Goal: Transaction & Acquisition: Purchase product/service

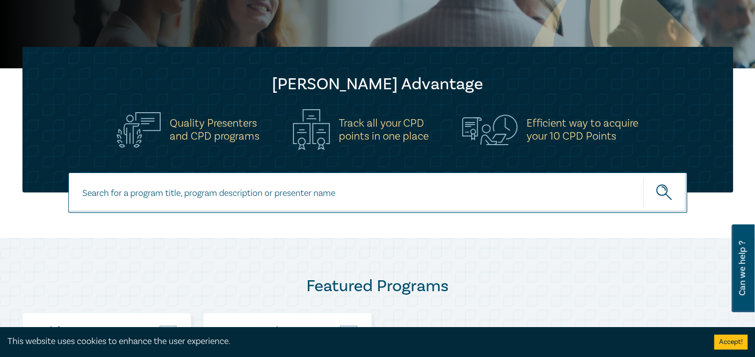
scroll to position [249, 0]
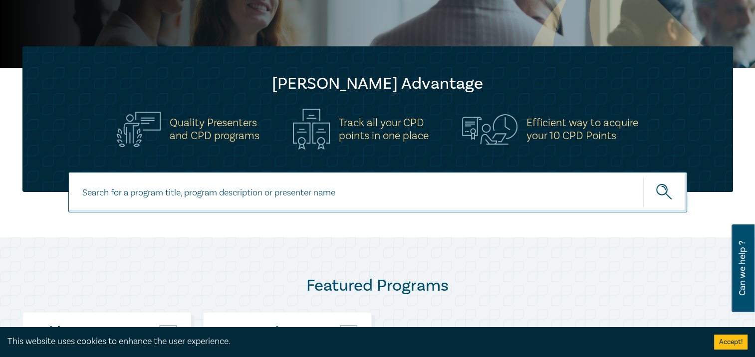
click at [729, 345] on button "Accept!" at bounding box center [730, 342] width 33 height 15
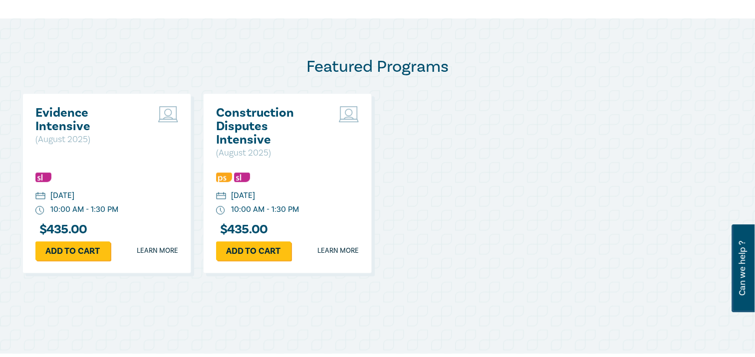
scroll to position [470, 0]
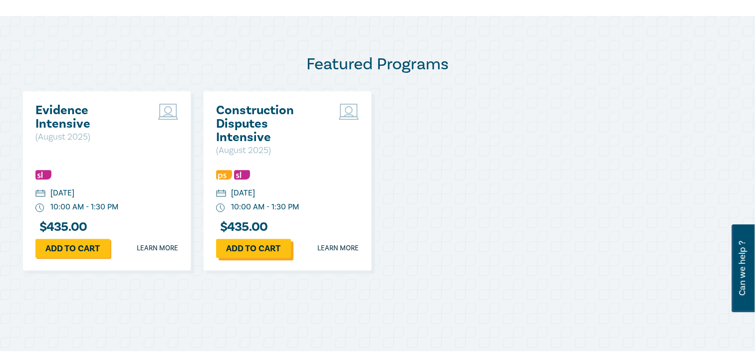
click at [245, 245] on link "Add to cart" at bounding box center [253, 248] width 75 height 19
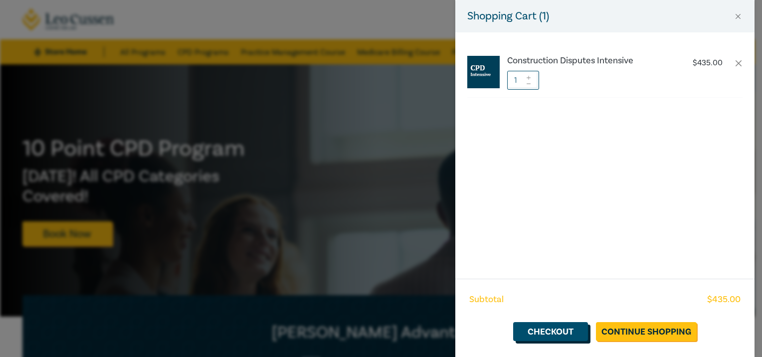
click at [552, 331] on link "Checkout" at bounding box center [550, 331] width 75 height 19
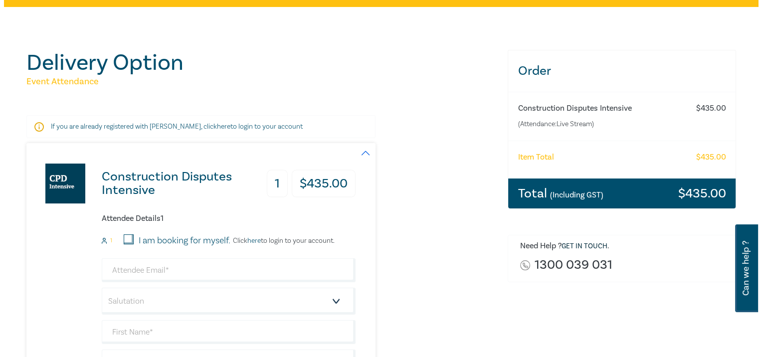
scroll to position [125, 0]
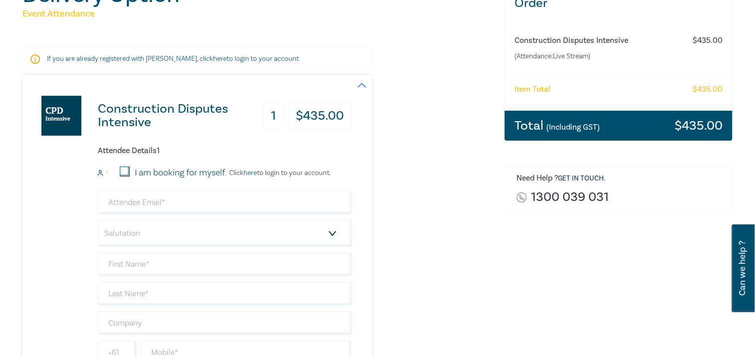
click at [124, 170] on input "I am booking for myself." at bounding box center [125, 172] width 10 height 10
checkbox input "true"
click at [253, 174] on link "here" at bounding box center [249, 173] width 13 height 9
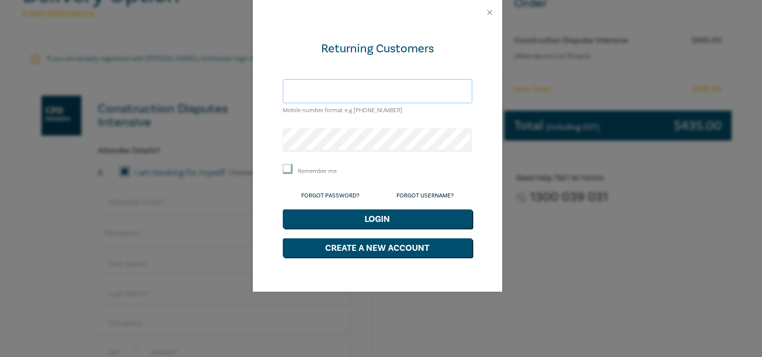
click at [304, 89] on input "text" at bounding box center [378, 91] width 190 height 24
type input "[EMAIL_ADDRESS][DOMAIN_NAME]"
click at [326, 195] on link "Forgot Password?" at bounding box center [330, 195] width 58 height 7
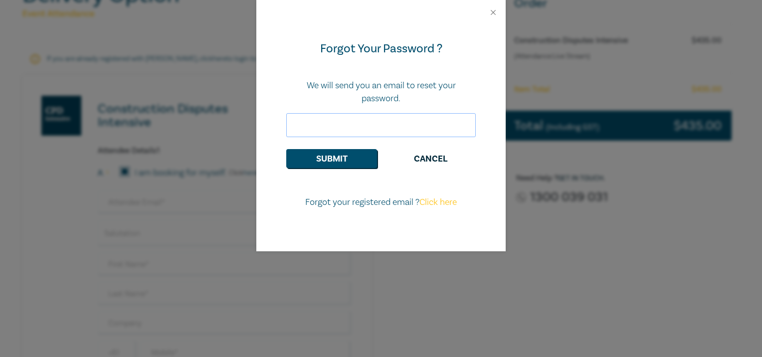
click at [303, 124] on input "email" at bounding box center [381, 125] width 190 height 24
type input "[EMAIL_ADDRESS][DOMAIN_NAME]"
click at [338, 158] on button "Submit" at bounding box center [331, 158] width 91 height 19
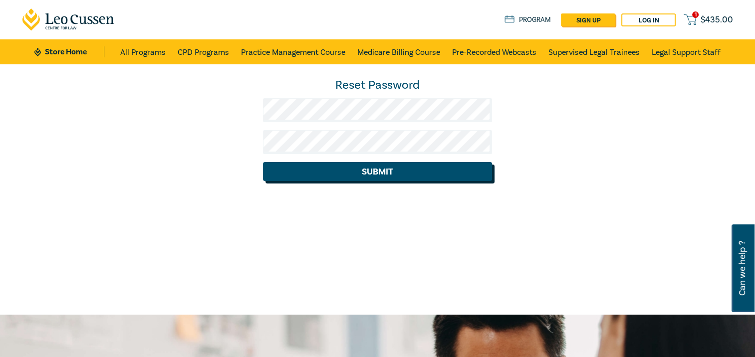
click at [383, 173] on button "Submit" at bounding box center [377, 171] width 229 height 19
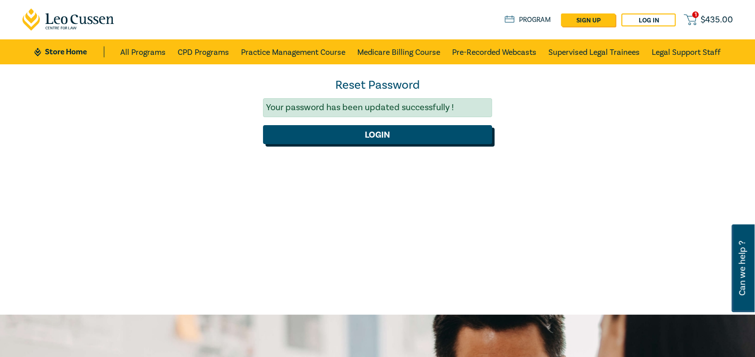
click at [377, 133] on button "Login" at bounding box center [377, 134] width 229 height 19
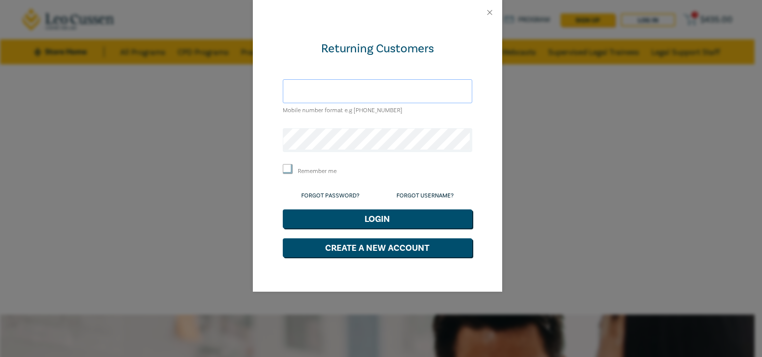
click at [302, 91] on input "text" at bounding box center [378, 91] width 190 height 24
type input "[EMAIL_ADDRESS][DOMAIN_NAME]"
click at [287, 169] on input "Remember me" at bounding box center [288, 169] width 10 height 10
checkbox input "true"
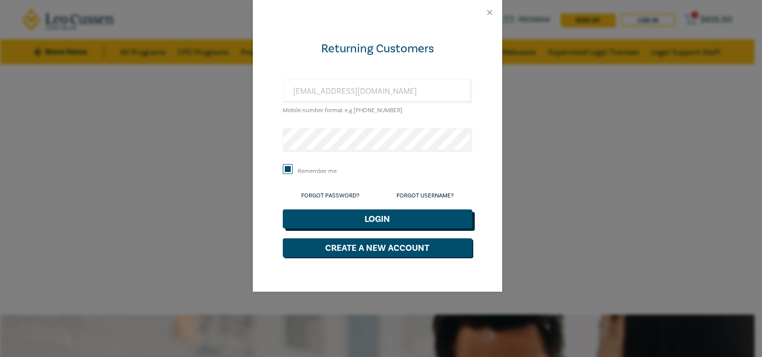
click at [375, 218] on button "Login" at bounding box center [378, 218] width 190 height 19
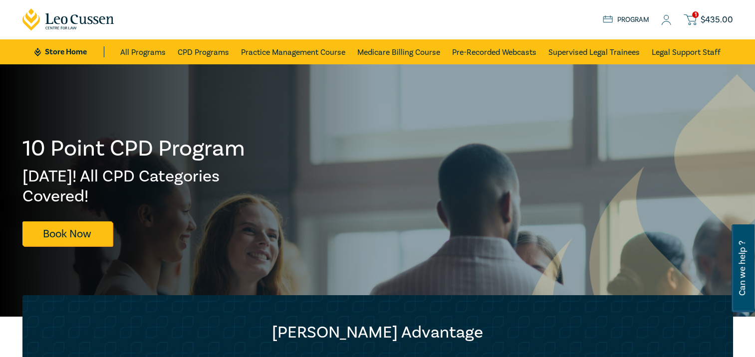
click at [712, 20] on span "$ 435.00" at bounding box center [716, 19] width 32 height 11
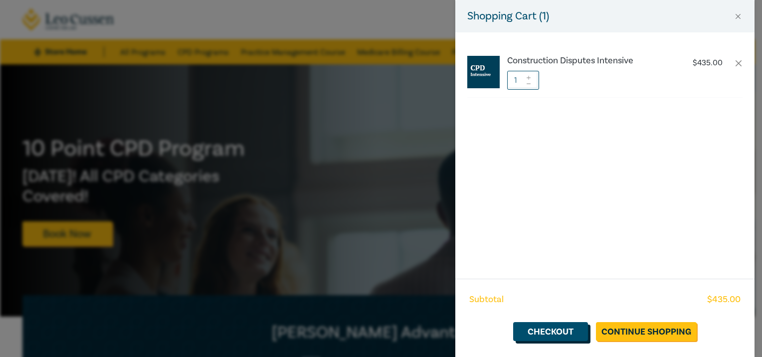
click at [547, 330] on link "Checkout" at bounding box center [550, 331] width 75 height 19
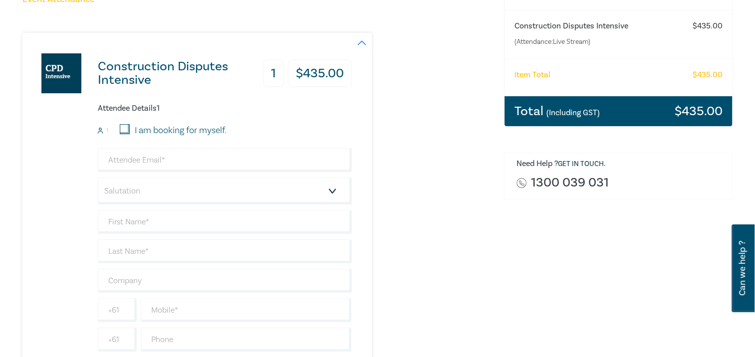
scroll to position [157, 0]
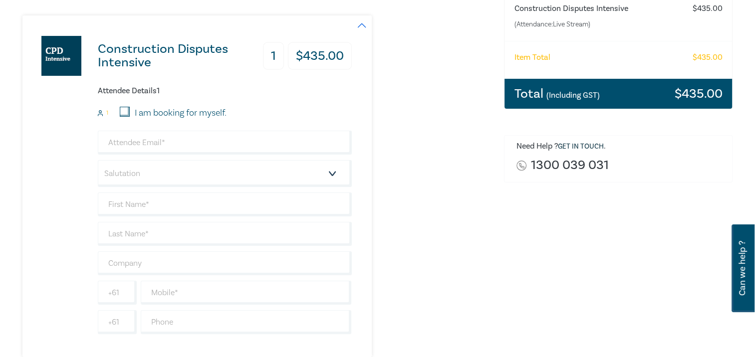
click at [126, 112] on input "I am booking for myself." at bounding box center [125, 112] width 10 height 10
checkbox input "true"
type input "[EMAIL_ADDRESS][DOMAIN_NAME]"
type input "[PERSON_NAME]"
type input "Lane"
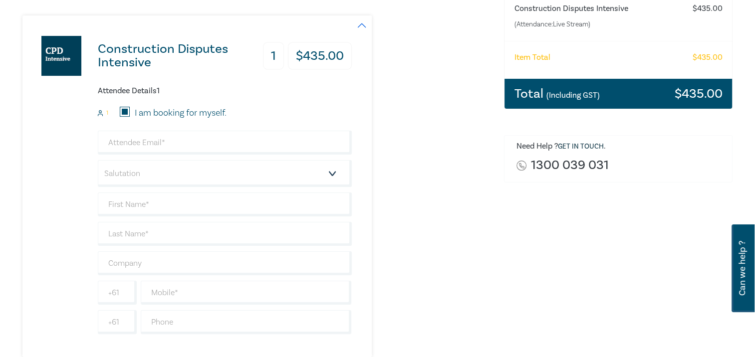
type input "Doodleydo Pty Ltd"
type input "413527814"
click at [333, 172] on select "Salutation Mr. Mrs. Ms. Miss Dr. Prof. Other" at bounding box center [225, 173] width 254 height 27
select select "Mr."
click at [98, 160] on select "Salutation Mr. Mrs. Ms. Miss Dr. Prof. Other" at bounding box center [225, 173] width 254 height 27
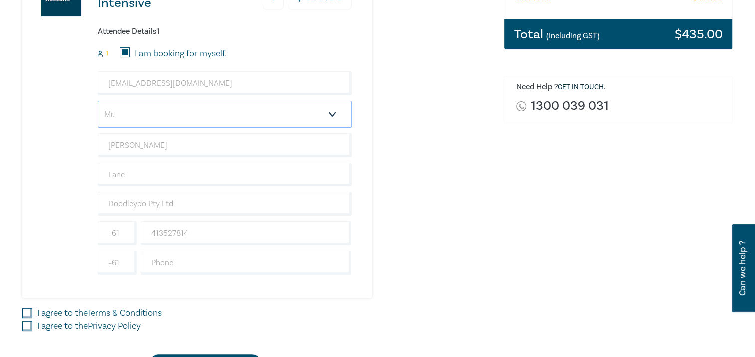
scroll to position [233, 0]
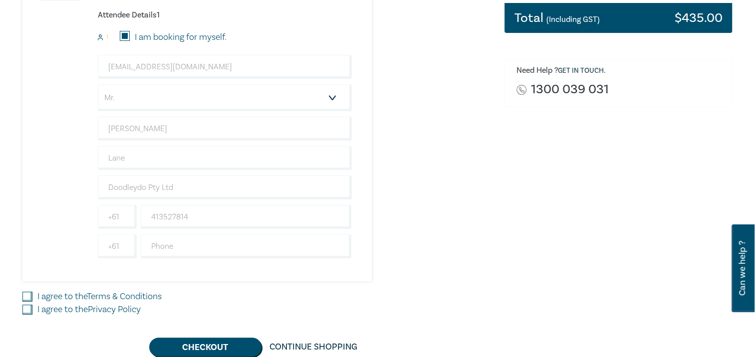
click at [27, 295] on input "I agree to the Terms & Conditions" at bounding box center [27, 297] width 10 height 10
checkbox input "true"
click at [27, 306] on input "I agree to the Privacy Policy" at bounding box center [27, 310] width 10 height 10
checkbox input "true"
click at [205, 343] on button "Checkout" at bounding box center [205, 347] width 112 height 19
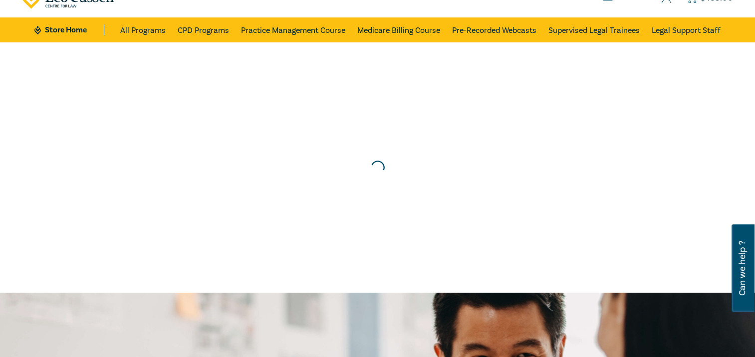
scroll to position [0, 0]
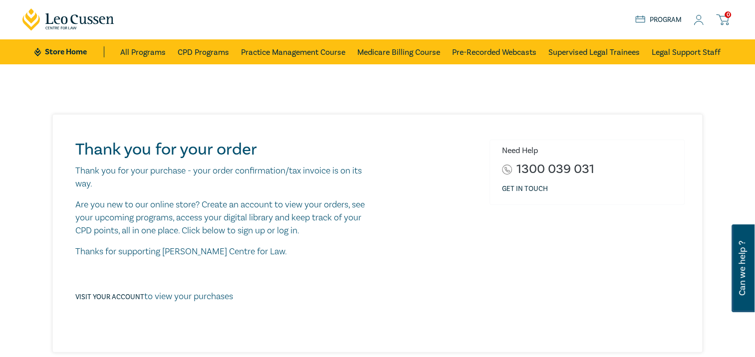
click at [699, 21] on icon at bounding box center [698, 22] width 9 height 3
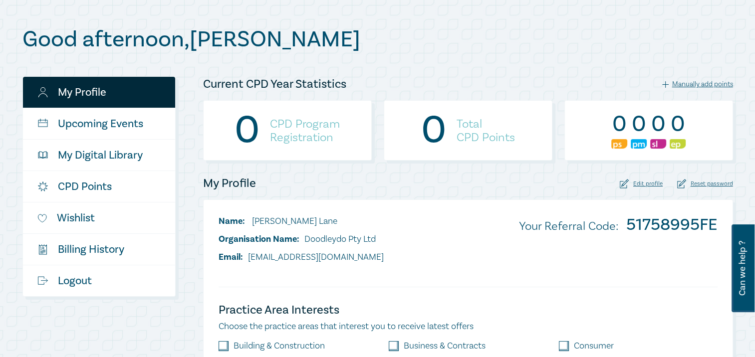
scroll to position [81, 0]
